Goal: Information Seeking & Learning: Find specific fact

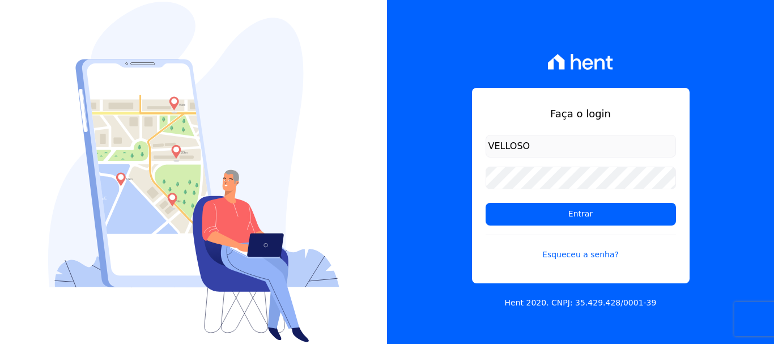
type input "[EMAIL_ADDRESS][DOMAIN_NAME]"
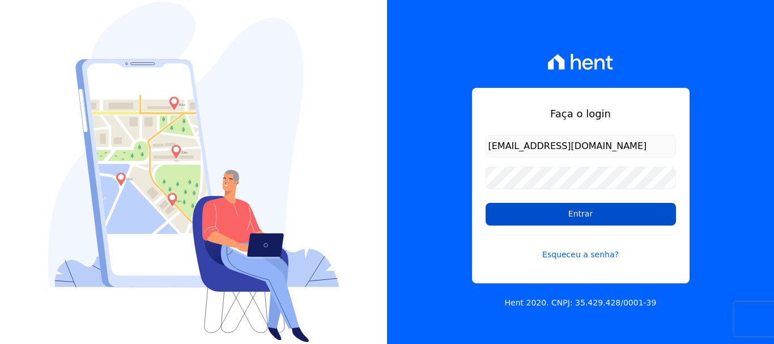
click at [530, 208] on input "Entrar" at bounding box center [580, 214] width 190 height 23
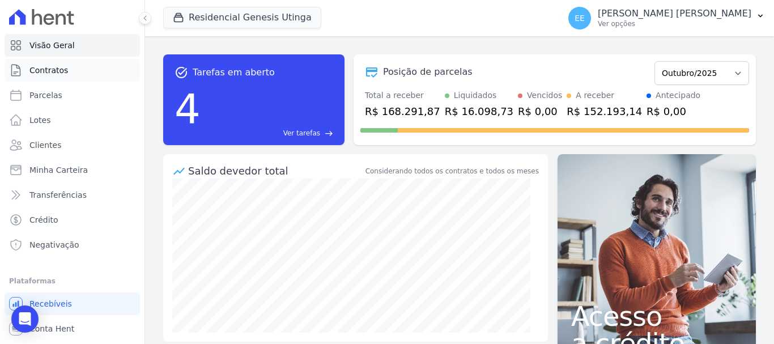
click at [40, 66] on span "Contratos" at bounding box center [48, 70] width 39 height 11
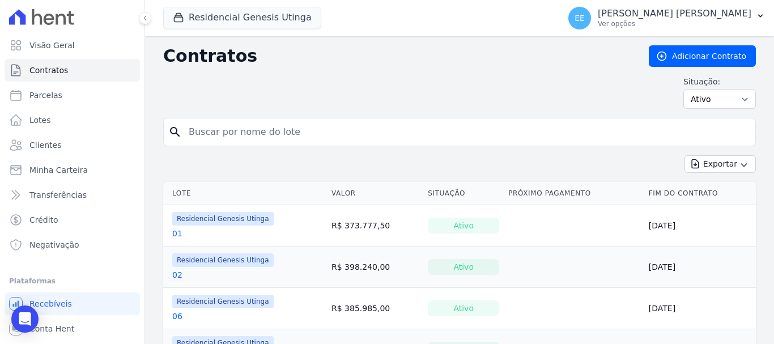
click at [186, 133] on input "search" at bounding box center [466, 132] width 569 height 23
type input "23"
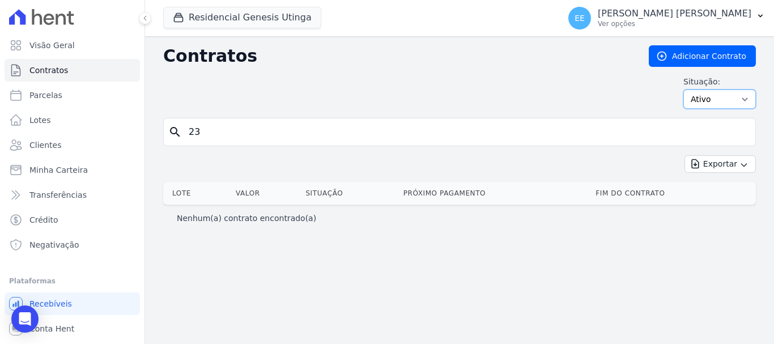
click at [720, 98] on select "Ativo Todos Pausado Distratado Rascunho Expirado Encerrado" at bounding box center [719, 98] width 72 height 19
select select "on_hold"
click at [688, 89] on select "Ativo Todos Pausado Distratado Rascunho Expirado Encerrado" at bounding box center [719, 98] width 72 height 19
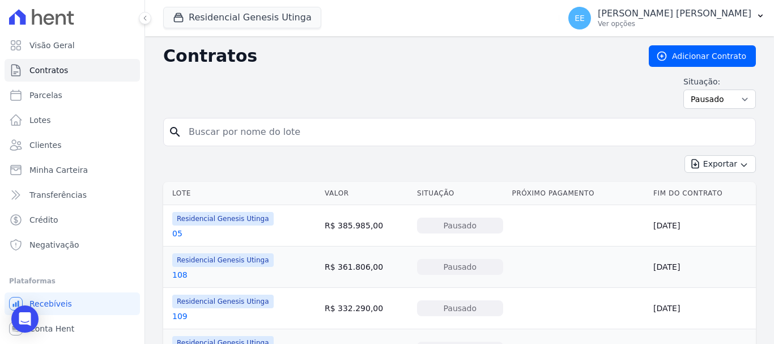
click at [281, 137] on input "search" at bounding box center [466, 132] width 569 height 23
type input "23"
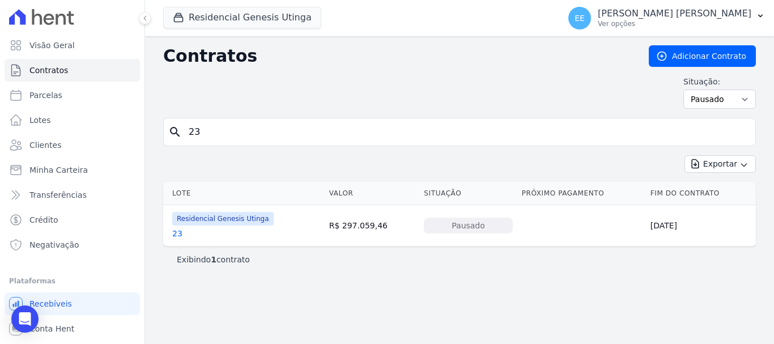
click at [175, 229] on link "23" at bounding box center [177, 233] width 10 height 11
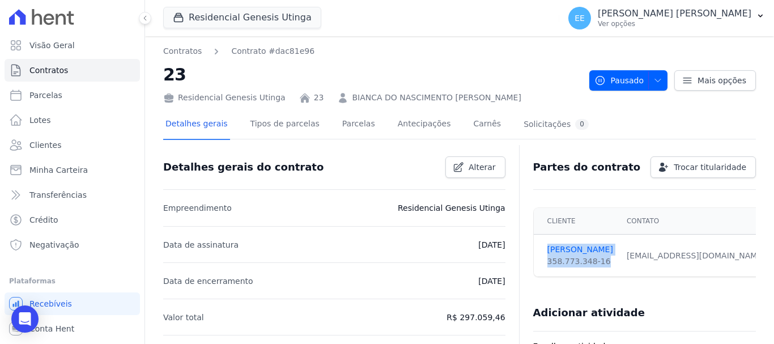
drag, startPoint x: 594, startPoint y: 261, endPoint x: 537, endPoint y: 251, distance: 58.1
click at [537, 251] on td "BIANCA DIAS 358.773.348-16" at bounding box center [576, 255] width 86 height 42
copy td "BIANCA DIAS 358.773.348-16"
click at [177, 50] on link "Contratos" at bounding box center [182, 51] width 39 height 12
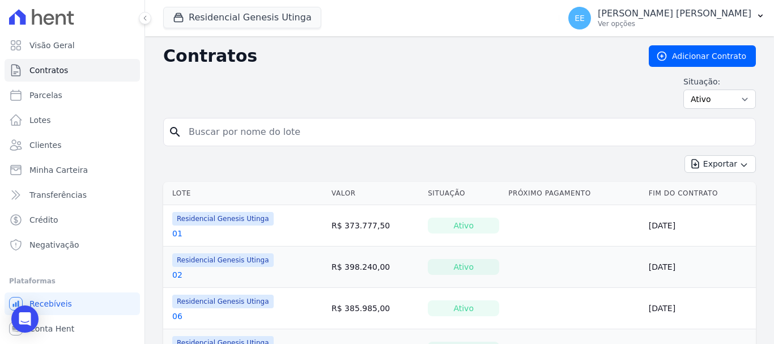
click at [205, 129] on input "search" at bounding box center [466, 132] width 569 height 23
type input "28"
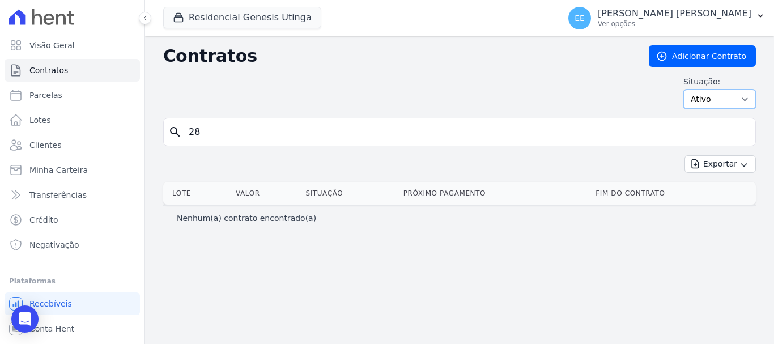
click at [726, 99] on select "Ativo Todos Pausado Distratado Rascunho Expirado Encerrado" at bounding box center [719, 98] width 72 height 19
select select "on_hold"
click at [688, 89] on select "Ativo Todos Pausado Distratado Rascunho Expirado Encerrado" at bounding box center [719, 98] width 72 height 19
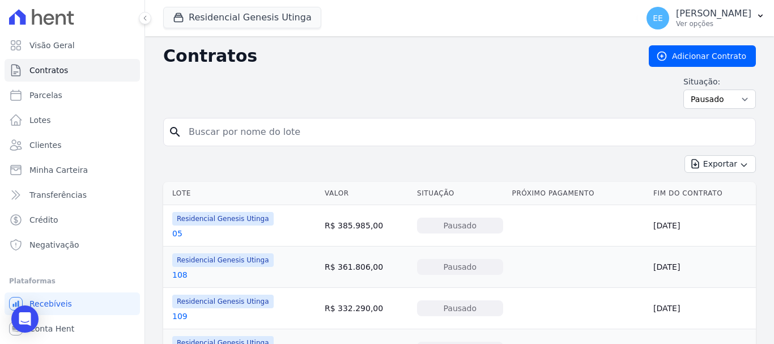
click at [241, 134] on input "search" at bounding box center [466, 132] width 569 height 23
type input "28"
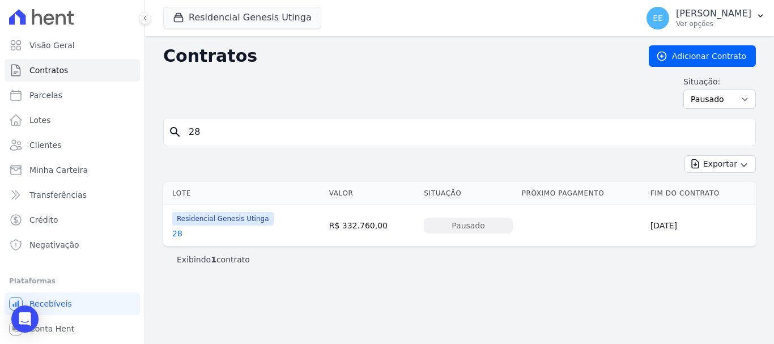
click at [178, 232] on link "28" at bounding box center [177, 233] width 10 height 11
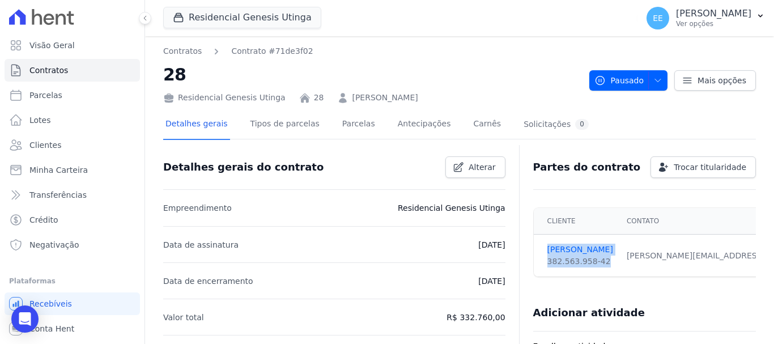
drag, startPoint x: 594, startPoint y: 260, endPoint x: 538, endPoint y: 254, distance: 56.4
click at [538, 254] on td "João Silva 382.563.958-42" at bounding box center [576, 255] width 86 height 42
copy td "João Silva 382.563.958-42"
click at [52, 68] on span "Contratos" at bounding box center [48, 70] width 39 height 11
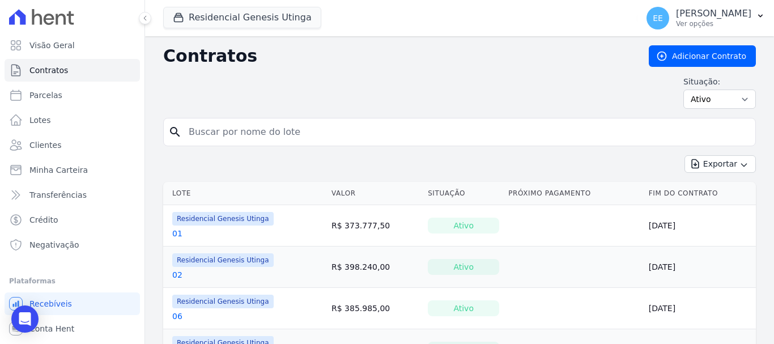
click at [236, 134] on input "search" at bounding box center [466, 132] width 569 height 23
type input "23"
click at [712, 102] on select "Ativo Todos Pausado Distratado Rascunho Expirado Encerrado" at bounding box center [719, 98] width 72 height 19
select select "on_hold"
click at [683, 89] on select "Ativo Todos Pausado Distratado Rascunho Expirado Encerrado" at bounding box center [719, 98] width 72 height 19
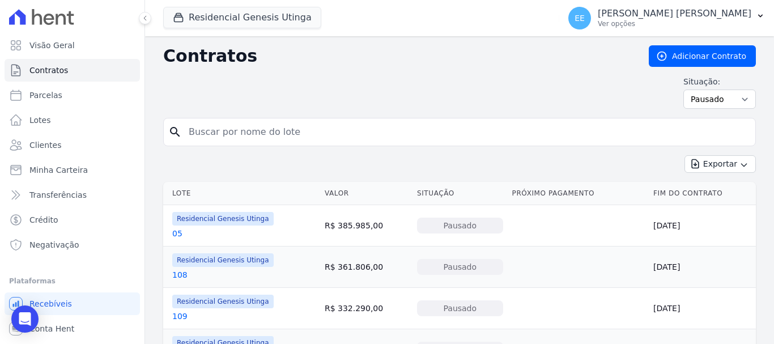
drag, startPoint x: 0, startPoint y: 0, endPoint x: 228, endPoint y: 137, distance: 265.7
click at [228, 137] on input "search" at bounding box center [466, 132] width 569 height 23
type input "23"
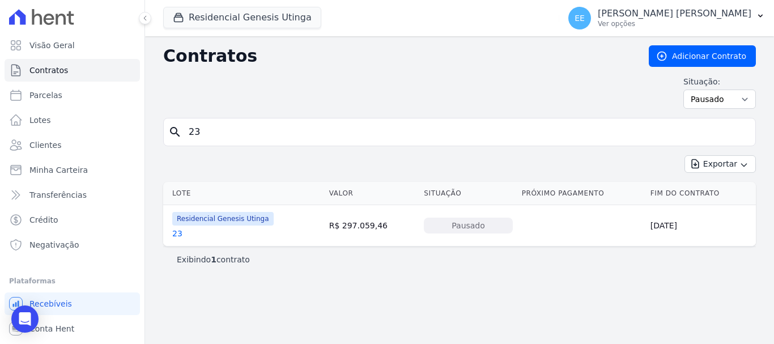
click at [178, 232] on link "23" at bounding box center [177, 233] width 10 height 11
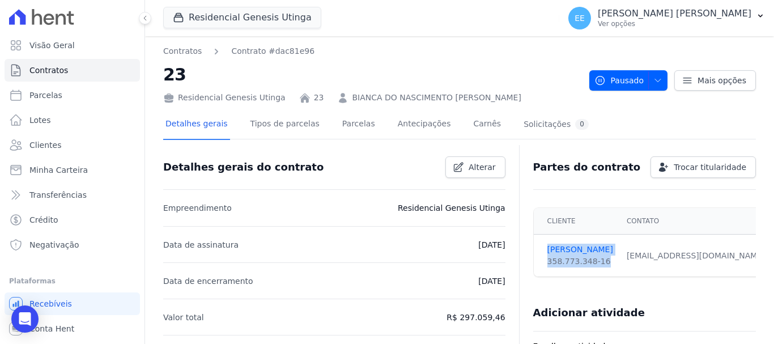
drag, startPoint x: 595, startPoint y: 261, endPoint x: 541, endPoint y: 250, distance: 55.0
click at [541, 250] on td "BIANCA DIAS 358.773.348-16" at bounding box center [576, 255] width 86 height 42
copy td "BIANCA DIAS 358.773.348-16"
click at [183, 47] on link "Contratos" at bounding box center [182, 51] width 39 height 12
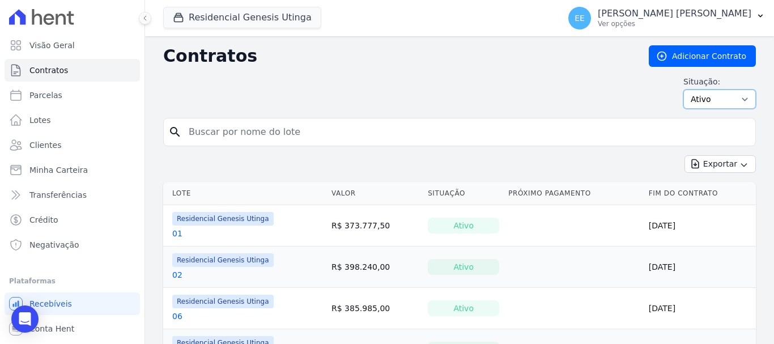
click at [736, 98] on select "Ativo Todos Pausado Distratado Rascunho Expirado Encerrado" at bounding box center [719, 98] width 72 height 19
select select "on_hold"
click at [683, 89] on select "Ativo Todos Pausado Distratado Rascunho Expirado Encerrado" at bounding box center [719, 98] width 72 height 19
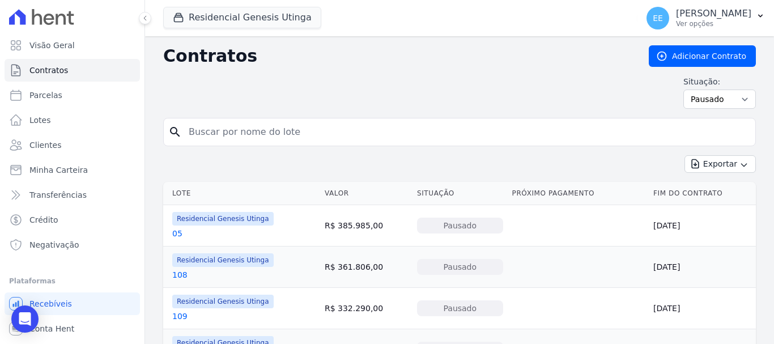
drag, startPoint x: 0, startPoint y: 0, endPoint x: 278, endPoint y: 133, distance: 308.2
click at [278, 133] on input "search" at bounding box center [466, 132] width 569 height 23
type input "48"
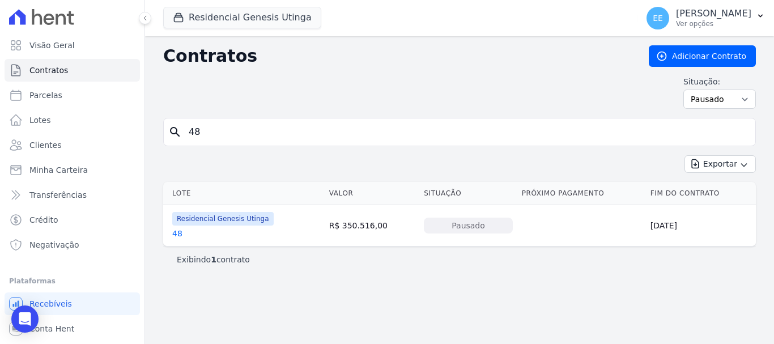
click at [179, 233] on link "48" at bounding box center [177, 233] width 10 height 11
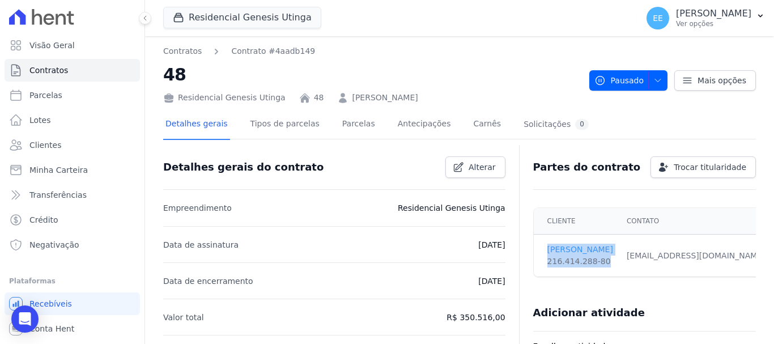
drag, startPoint x: 594, startPoint y: 262, endPoint x: 541, endPoint y: 250, distance: 54.0
click at [541, 250] on td "[PERSON_NAME] 216.414.288-80" at bounding box center [576, 255] width 86 height 42
copy td "[PERSON_NAME] 216.414.288-80"
click at [365, 235] on li "Data de assinatura [DATE]" at bounding box center [334, 244] width 342 height 36
click at [177, 54] on link "Contratos" at bounding box center [182, 51] width 39 height 12
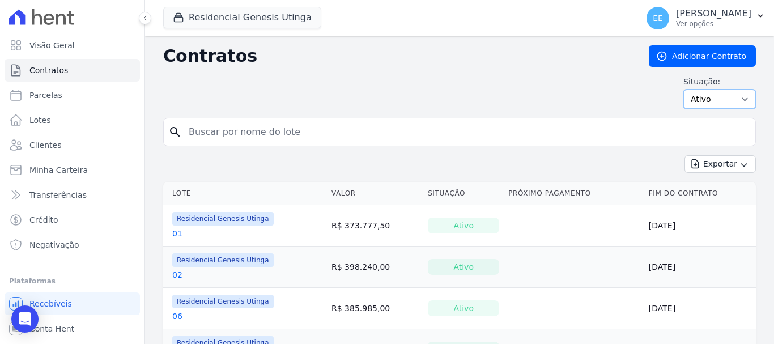
click at [725, 103] on select "Ativo Todos Pausado Distratado Rascunho Expirado Encerrado" at bounding box center [719, 98] width 72 height 19
select select "on_hold"
click at [683, 89] on select "Ativo Todos Pausado Distratado Rascunho Expirado Encerrado" at bounding box center [719, 98] width 72 height 19
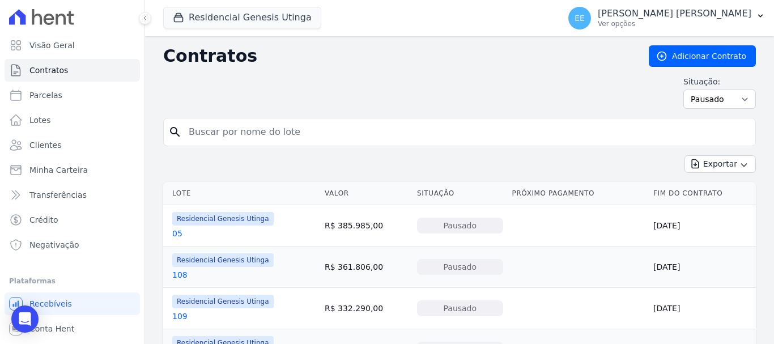
click at [236, 139] on input "search" at bounding box center [466, 132] width 569 height 23
type input "62"
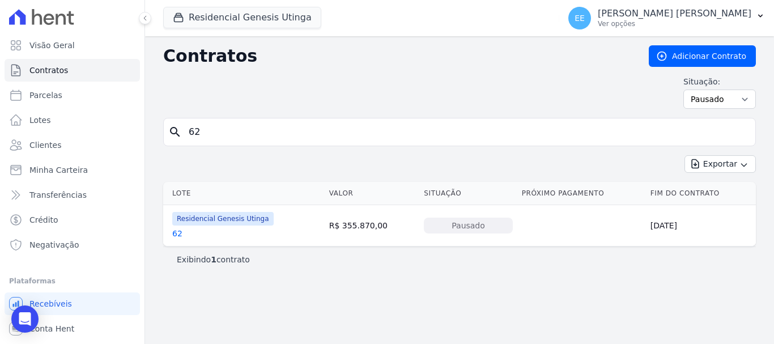
click at [175, 230] on link "62" at bounding box center [177, 233] width 10 height 11
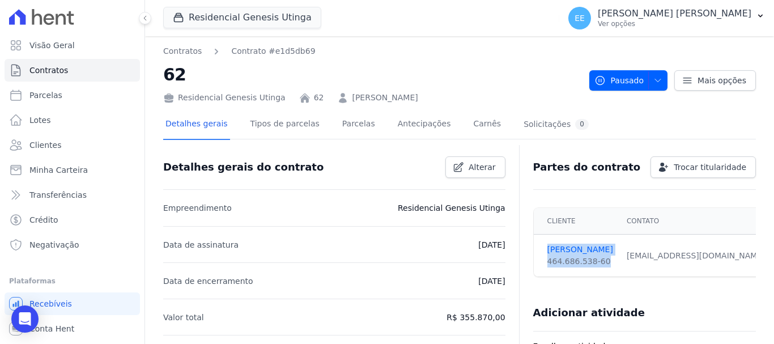
drag, startPoint x: 595, startPoint y: 263, endPoint x: 540, endPoint y: 250, distance: 55.8
click at [540, 250] on td "GIULIANO BORGHERI 464.686.538-60" at bounding box center [576, 255] width 86 height 42
copy td "GIULIANO BORGHERI 464.686.538-60"
click at [195, 50] on link "Contratos" at bounding box center [182, 51] width 39 height 12
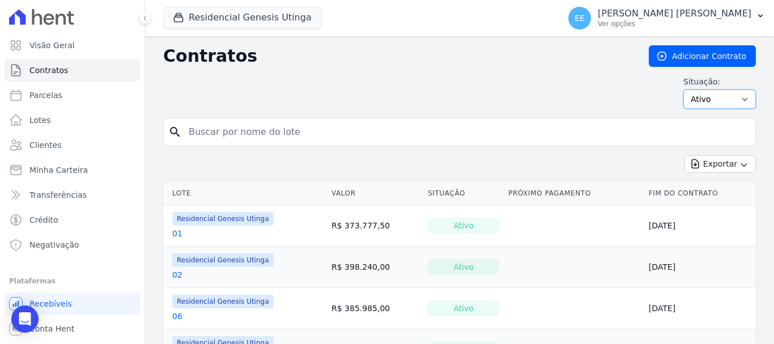
click at [731, 101] on select "Ativo Todos Pausado Distratado Rascunho Expirado Encerrado" at bounding box center [719, 98] width 72 height 19
select select "on_hold"
click at [683, 89] on select "Ativo Todos Pausado Distratado Rascunho Expirado Encerrado" at bounding box center [719, 98] width 72 height 19
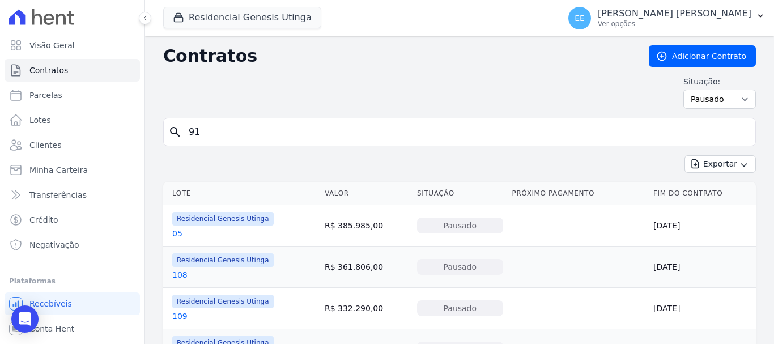
type input "91"
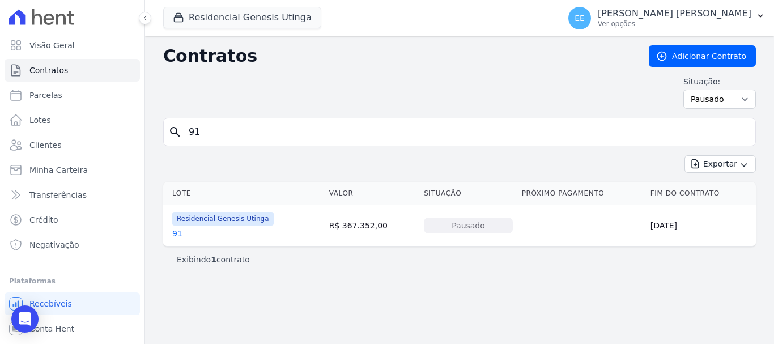
click at [177, 229] on link "91" at bounding box center [177, 233] width 10 height 11
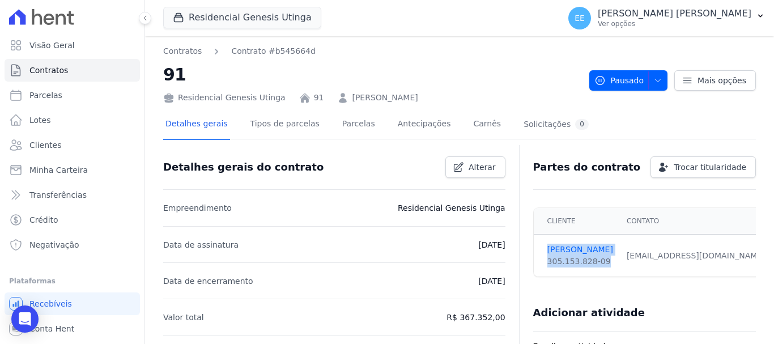
drag, startPoint x: 600, startPoint y: 258, endPoint x: 544, endPoint y: 249, distance: 56.3
click at [544, 249] on td "[PERSON_NAME] 305.153.828-09" at bounding box center [576, 255] width 86 height 42
copy td "[PERSON_NAME] 305.153.828-09"
click at [181, 49] on link "Contratos" at bounding box center [182, 51] width 39 height 12
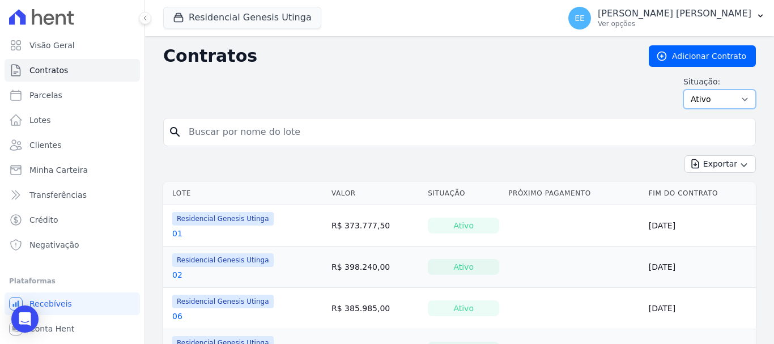
click at [710, 97] on select "Ativo Todos Pausado Distratado Rascunho Expirado Encerrado" at bounding box center [719, 98] width 72 height 19
select select "on_hold"
click at [683, 89] on select "Ativo Todos Pausado Distratado Rascunho Expirado Encerrado" at bounding box center [719, 98] width 72 height 19
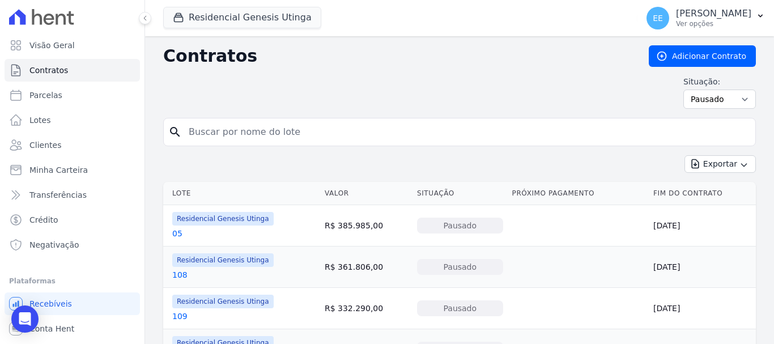
drag, startPoint x: 0, startPoint y: 0, endPoint x: 216, endPoint y: 131, distance: 252.6
click at [216, 131] on input "search" at bounding box center [466, 132] width 569 height 23
type input "111"
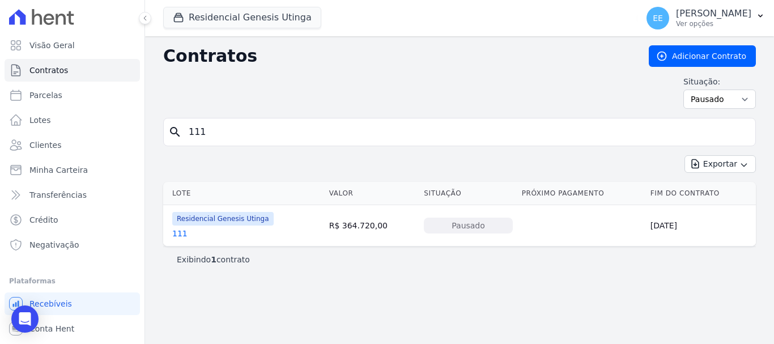
click at [180, 229] on link "111" at bounding box center [179, 233] width 15 height 11
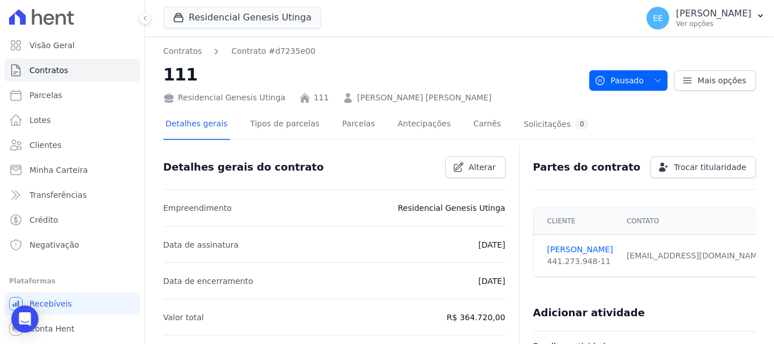
click at [596, 260] on div "441.273.948-11" at bounding box center [580, 261] width 66 height 12
drag, startPoint x: 593, startPoint y: 262, endPoint x: 548, endPoint y: 253, distance: 45.6
click at [545, 254] on td "Thomas Amorin 441.273.948-11" at bounding box center [576, 255] width 86 height 42
click at [600, 263] on td "Thomas Amorin 441.273.948-11" at bounding box center [576, 255] width 86 height 42
drag, startPoint x: 593, startPoint y: 259, endPoint x: 541, endPoint y: 250, distance: 52.9
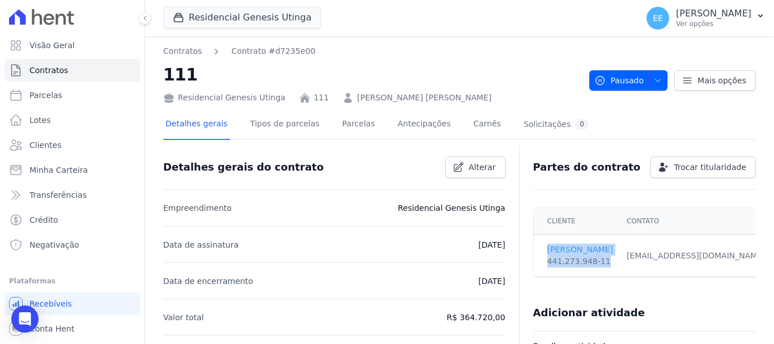
click at [541, 250] on td "Thomas Amorin 441.273.948-11" at bounding box center [576, 255] width 86 height 42
copy td "Thomas Amorin 441.273.948-11"
click at [182, 52] on link "Contratos" at bounding box center [182, 51] width 39 height 12
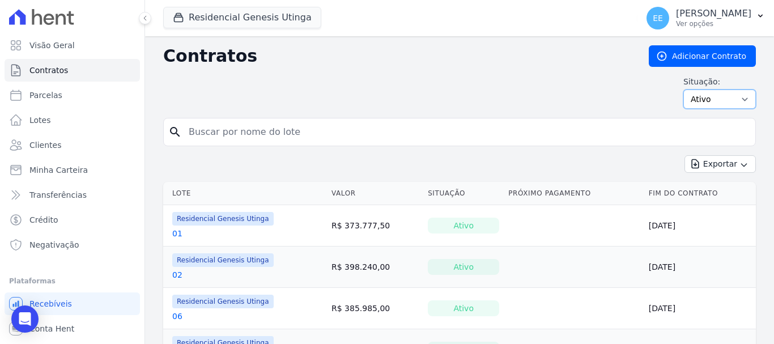
click at [723, 99] on select "Ativo Todos Pausado Distratado Rascunho Expirado Encerrado" at bounding box center [719, 98] width 72 height 19
select select "on_hold"
click at [683, 89] on select "Ativo Todos Pausado Distratado Rascunho Expirado Encerrado" at bounding box center [719, 98] width 72 height 19
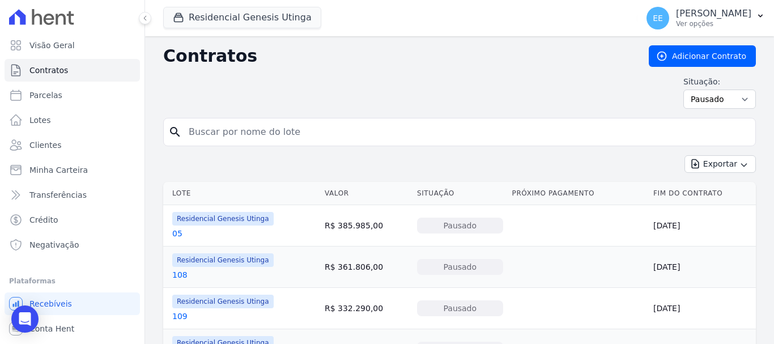
click at [229, 132] on input "search" at bounding box center [466, 132] width 569 height 23
type input "117"
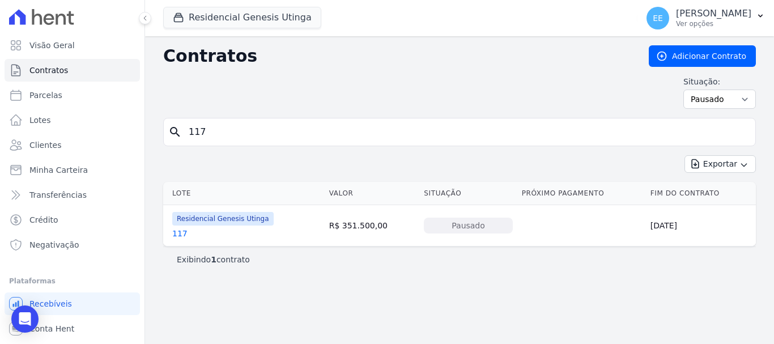
click at [178, 235] on link "117" at bounding box center [179, 233] width 15 height 11
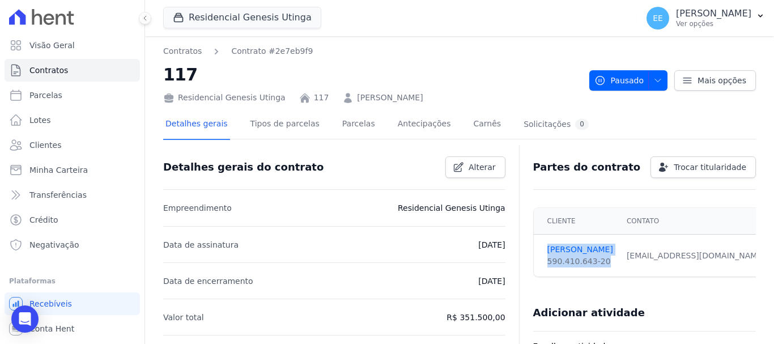
drag, startPoint x: 595, startPoint y: 262, endPoint x: 539, endPoint y: 250, distance: 56.8
click at [539, 250] on td "[PERSON_NAME] 590.410.643-20" at bounding box center [576, 255] width 86 height 42
copy td "[PERSON_NAME] 590.410.643-20"
click at [185, 50] on link "Contratos" at bounding box center [182, 51] width 39 height 12
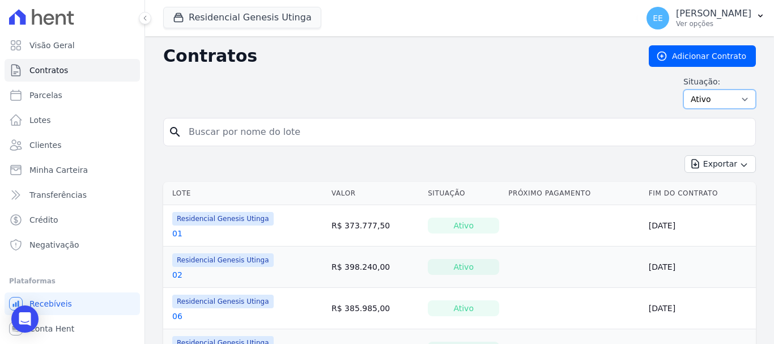
click at [713, 102] on select "Ativo Todos Pausado Distratado Rascunho Expirado Encerrado" at bounding box center [719, 98] width 72 height 19
select select "on_hold"
click at [683, 89] on select "Ativo Todos Pausado Distratado Rascunho Expirado Encerrado" at bounding box center [719, 98] width 72 height 19
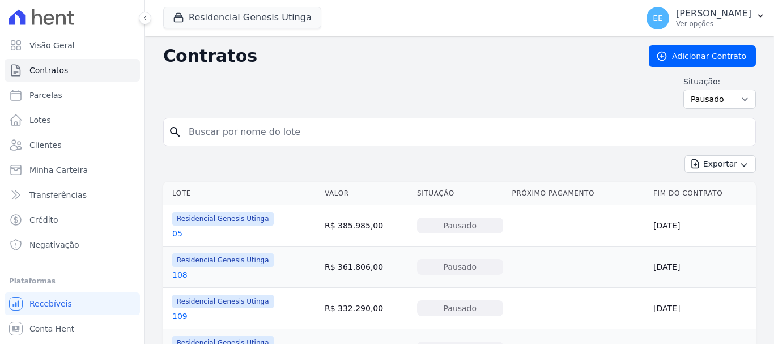
click at [206, 133] on input "search" at bounding box center [466, 132] width 569 height 23
type input "119"
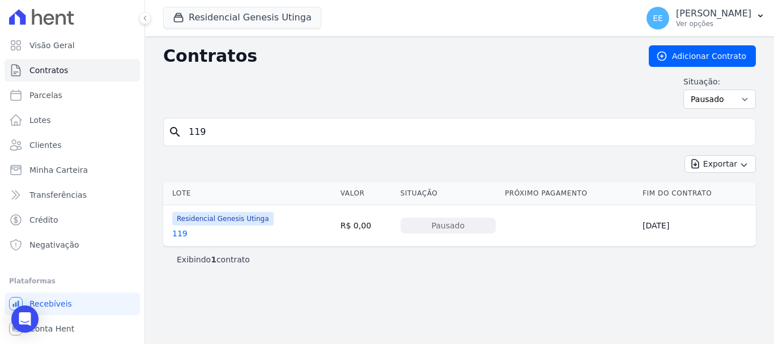
click at [179, 234] on link "119" at bounding box center [179, 233] width 15 height 11
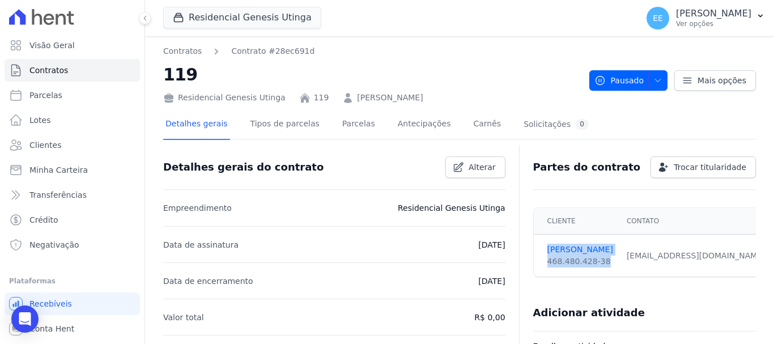
drag, startPoint x: 595, startPoint y: 260, endPoint x: 541, endPoint y: 250, distance: 54.7
click at [541, 250] on td "[PERSON_NAME] 468.480.428-38" at bounding box center [576, 255] width 86 height 42
copy td "[PERSON_NAME] 468.480.428-38"
